Goal: Task Accomplishment & Management: Use online tool/utility

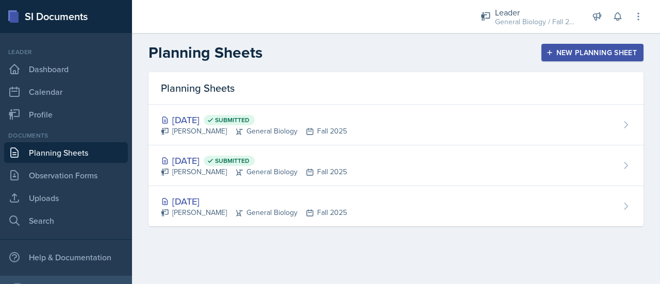
click at [588, 56] on div "New Planning Sheet" at bounding box center [592, 52] width 89 height 8
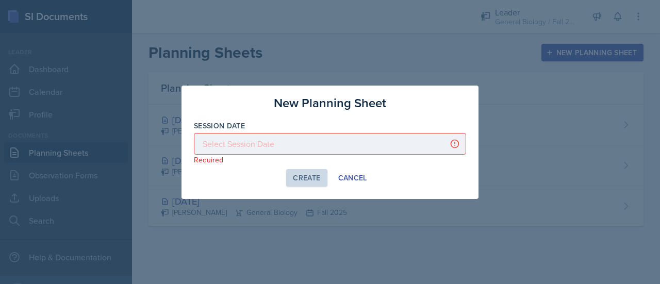
click at [295, 144] on div at bounding box center [330, 144] width 272 height 22
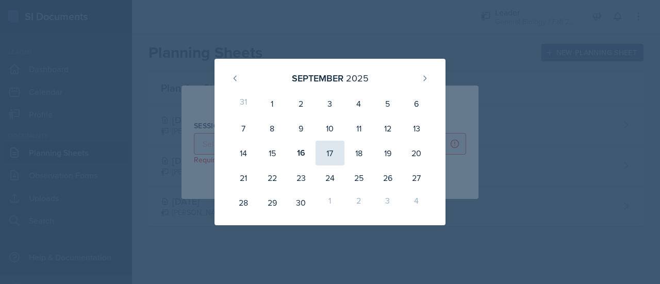
click at [331, 153] on div "17" at bounding box center [329, 153] width 29 height 25
type input "[DATE]"
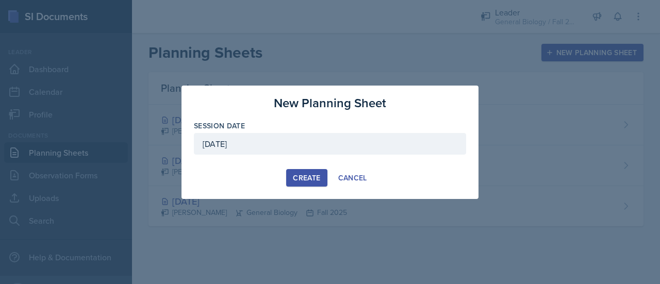
click at [312, 171] on button "Create" at bounding box center [306, 178] width 41 height 18
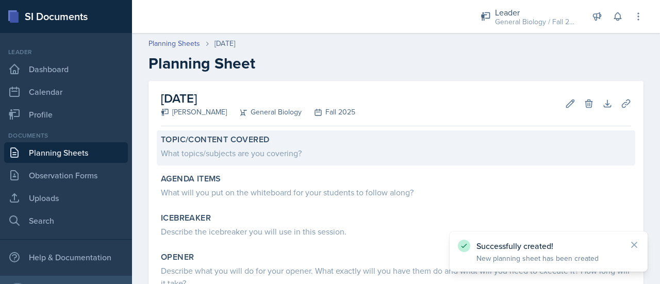
click at [327, 147] on div "What topics/subjects are you covering?" at bounding box center [396, 153] width 470 height 12
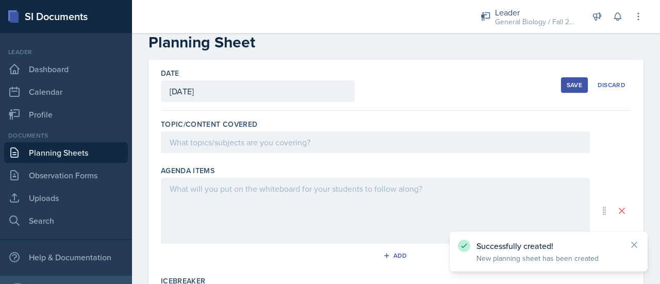
scroll to position [39, 0]
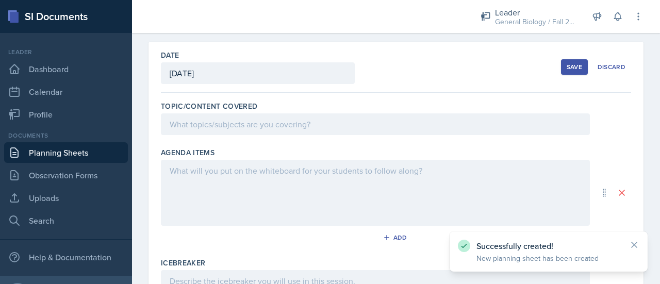
click at [318, 130] on p at bounding box center [375, 124] width 411 height 12
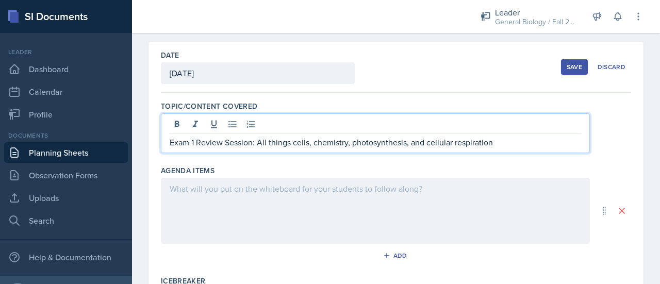
click at [300, 185] on div at bounding box center [375, 211] width 429 height 66
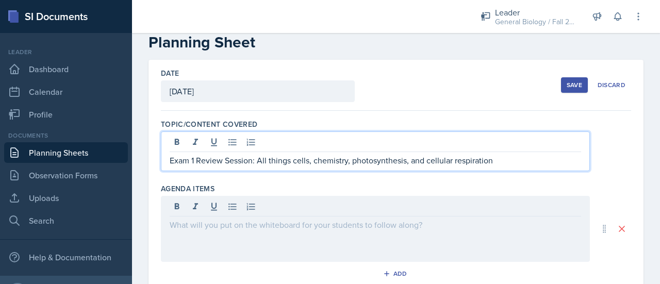
click at [502, 154] on p "Exam 1 Review Session: All things cells, chemistry, photosynthesis, and cellula…" at bounding box center [375, 160] width 411 height 12
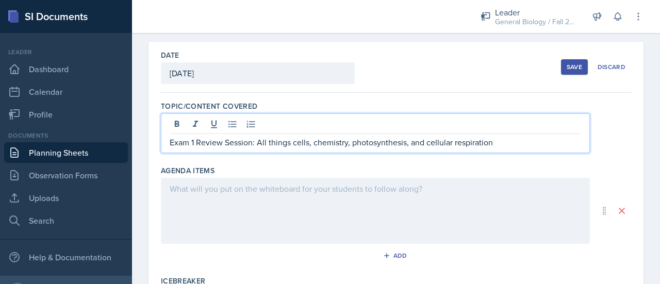
click at [315, 196] on div at bounding box center [375, 211] width 429 height 66
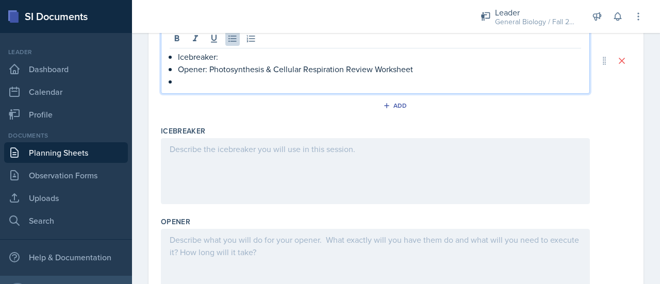
scroll to position [120, 0]
